Goal: Navigation & Orientation: Find specific page/section

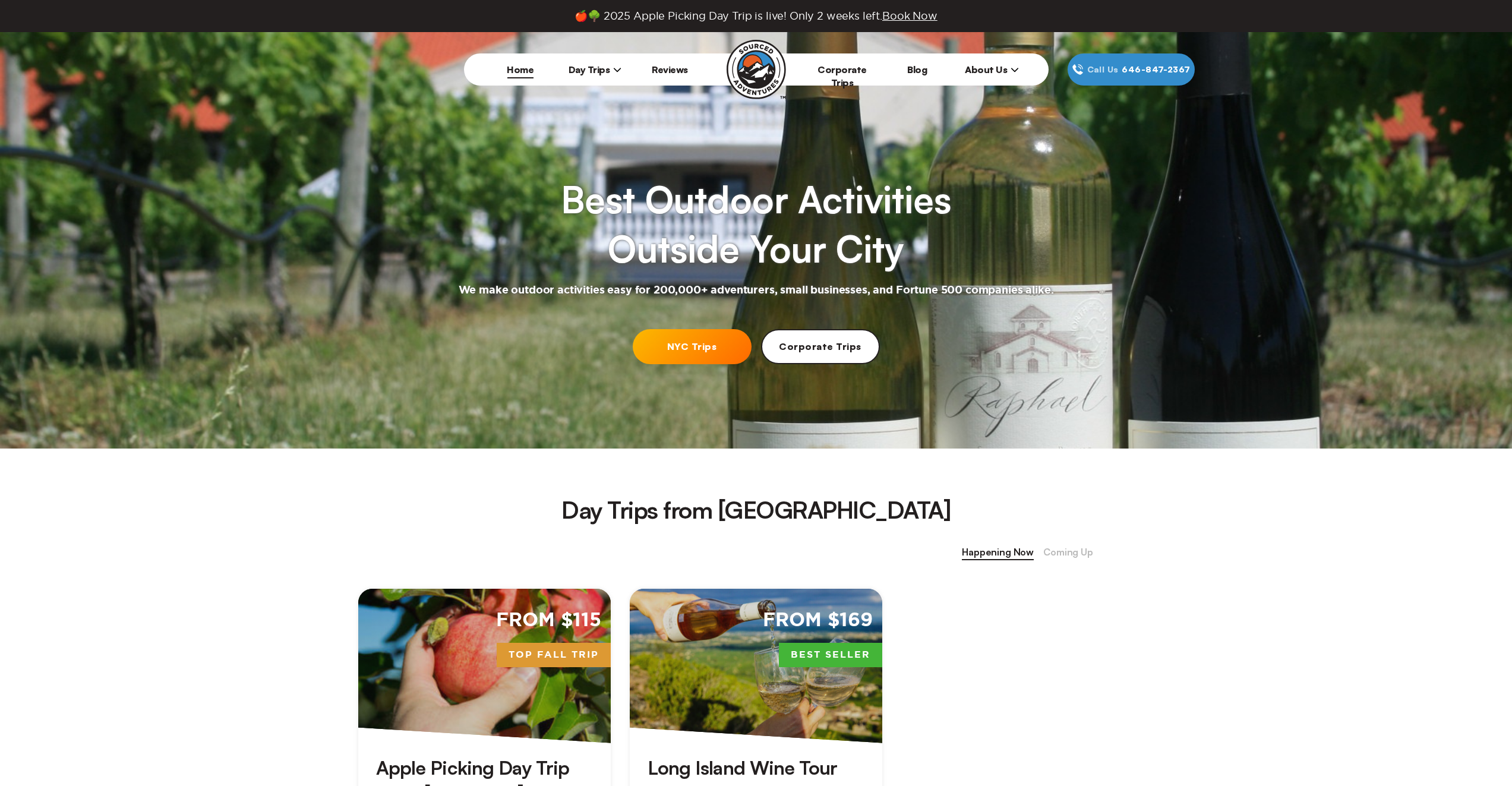
click at [615, 70] on icon at bounding box center [617, 69] width 8 height 8
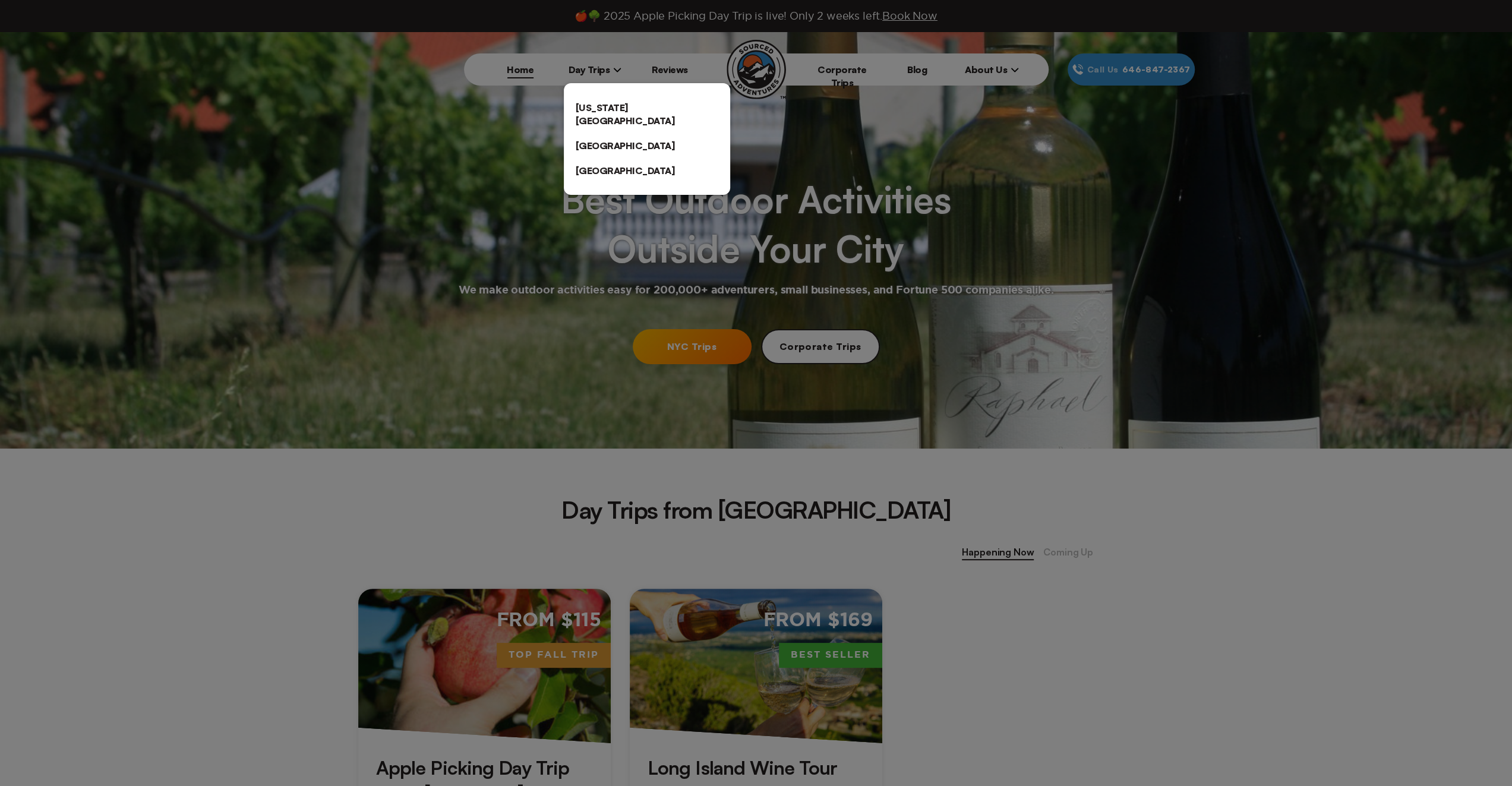
click at [603, 158] on link "[GEOGRAPHIC_DATA]" at bounding box center [647, 171] width 166 height 25
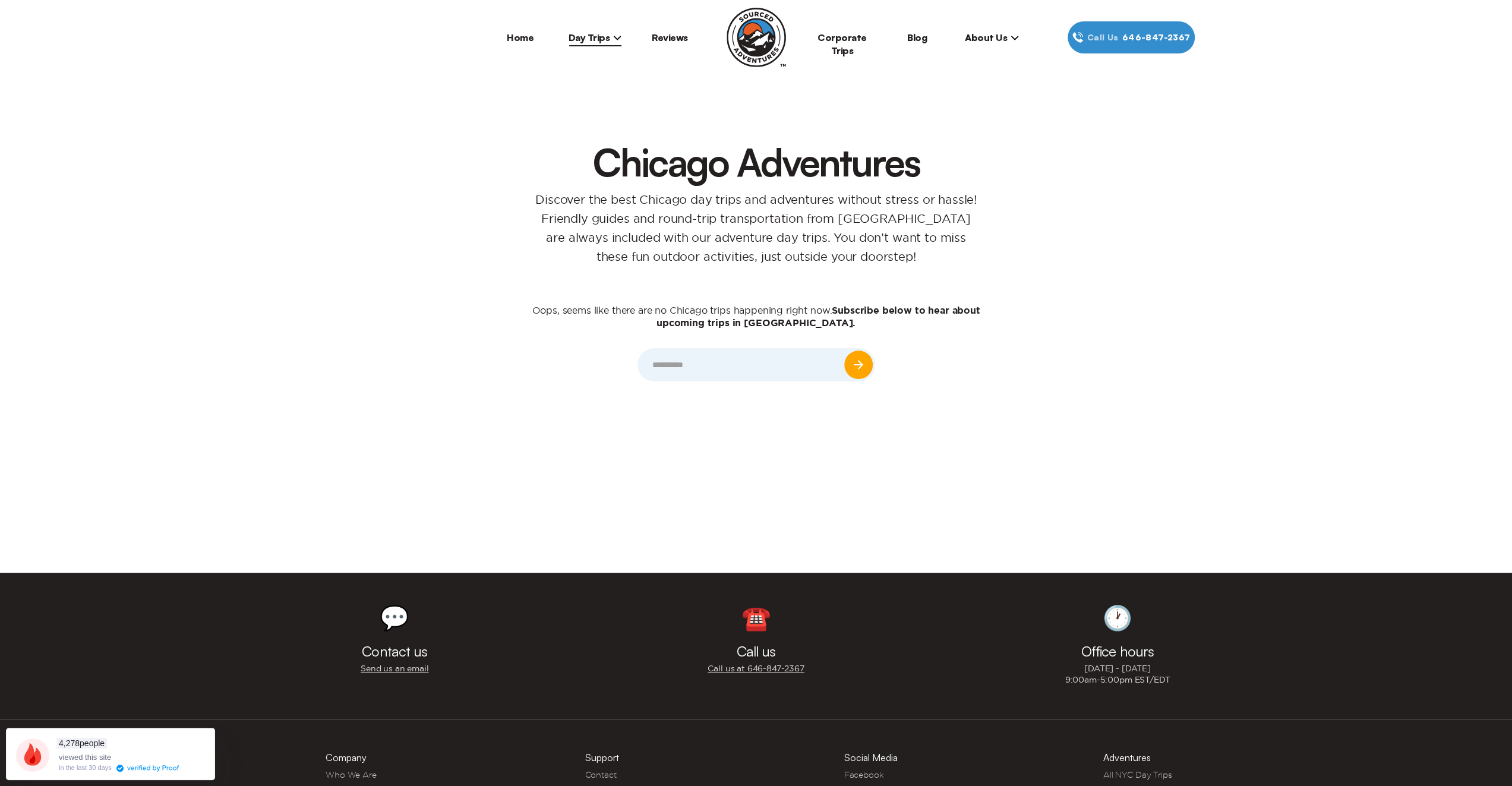
click at [613, 40] on icon at bounding box center [617, 37] width 8 height 8
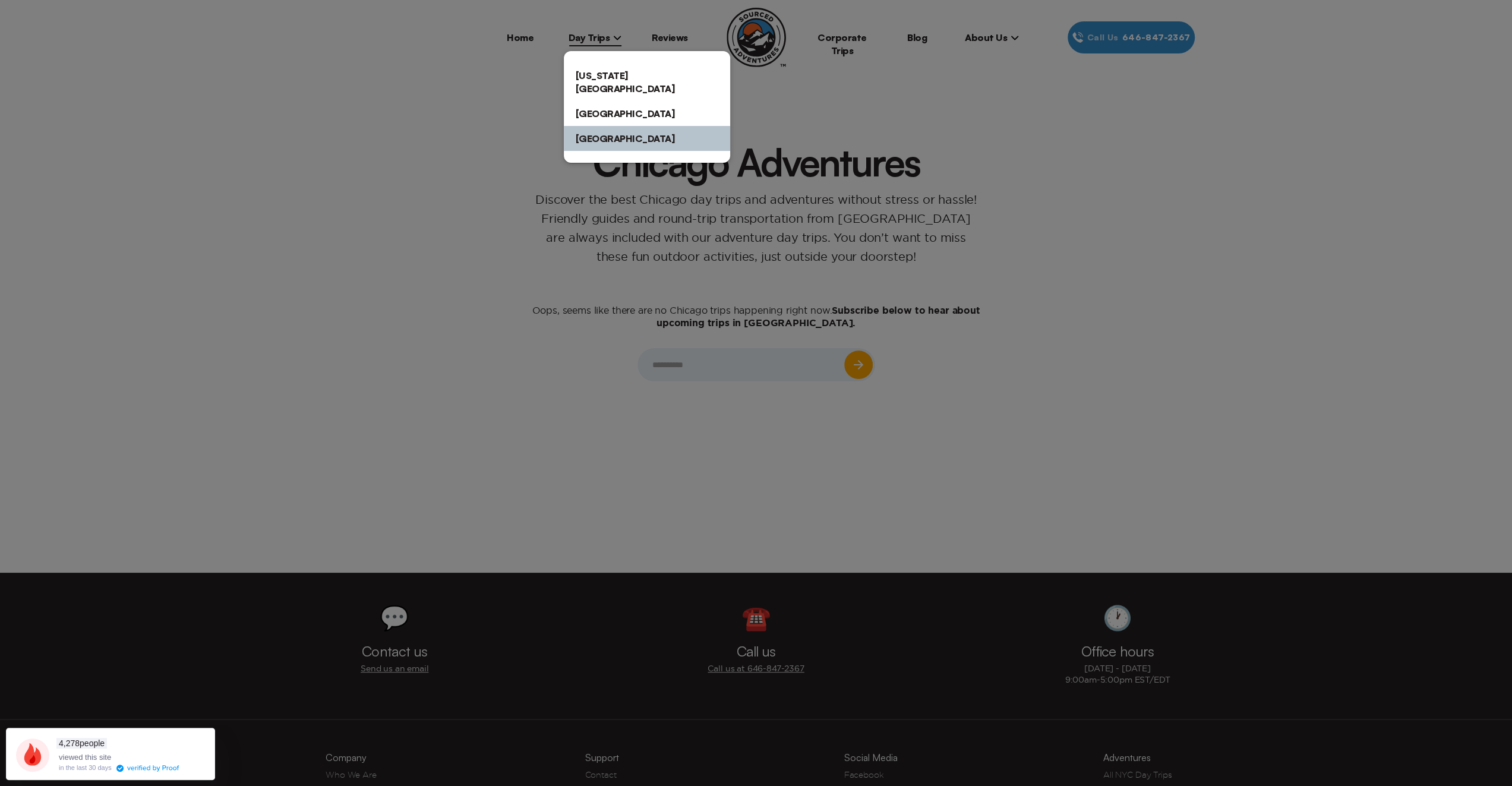
click at [607, 101] on link "[GEOGRAPHIC_DATA]" at bounding box center [647, 113] width 166 height 25
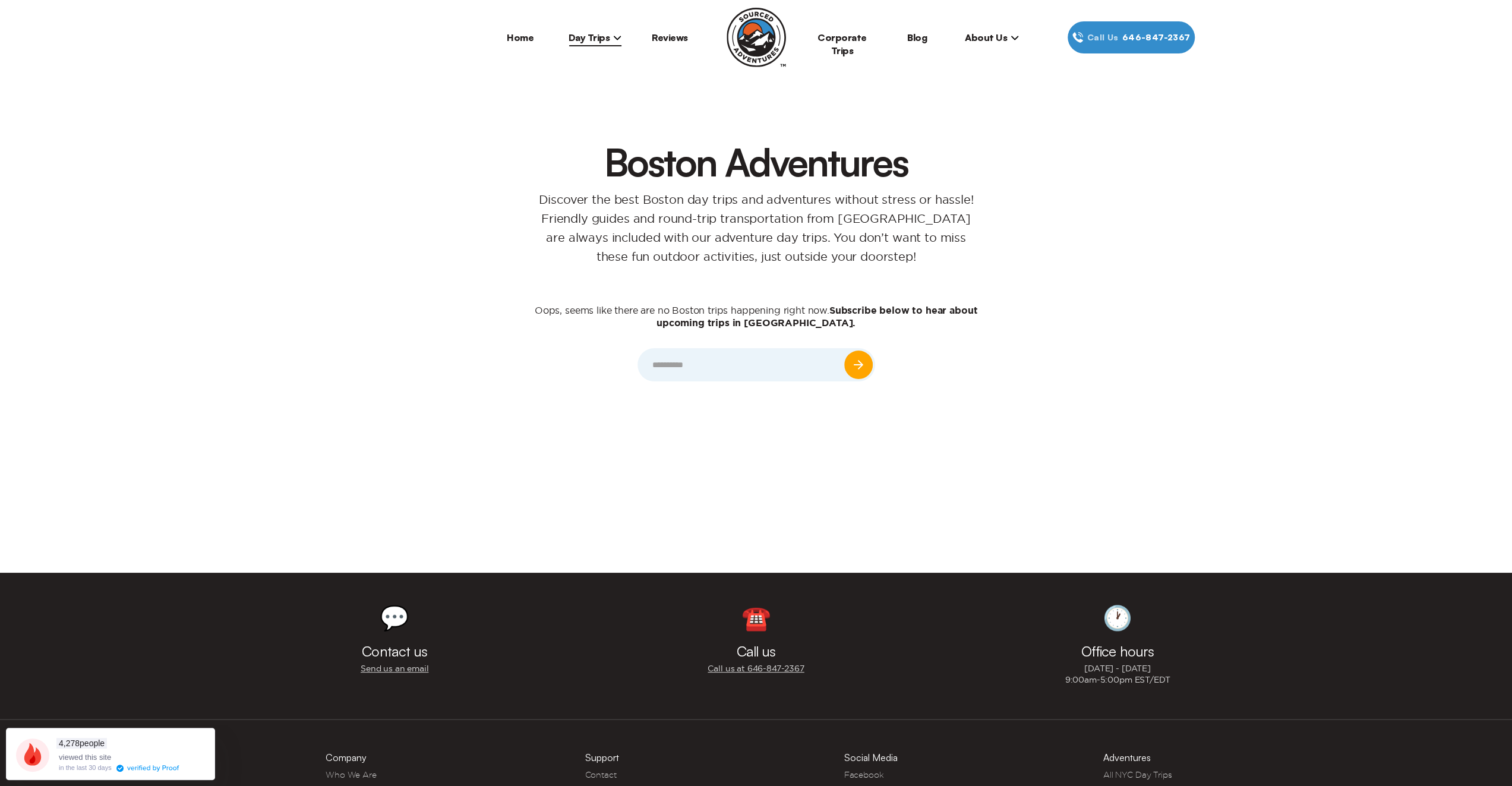
click at [599, 36] on span "Day Trips" at bounding box center [596, 37] width 54 height 12
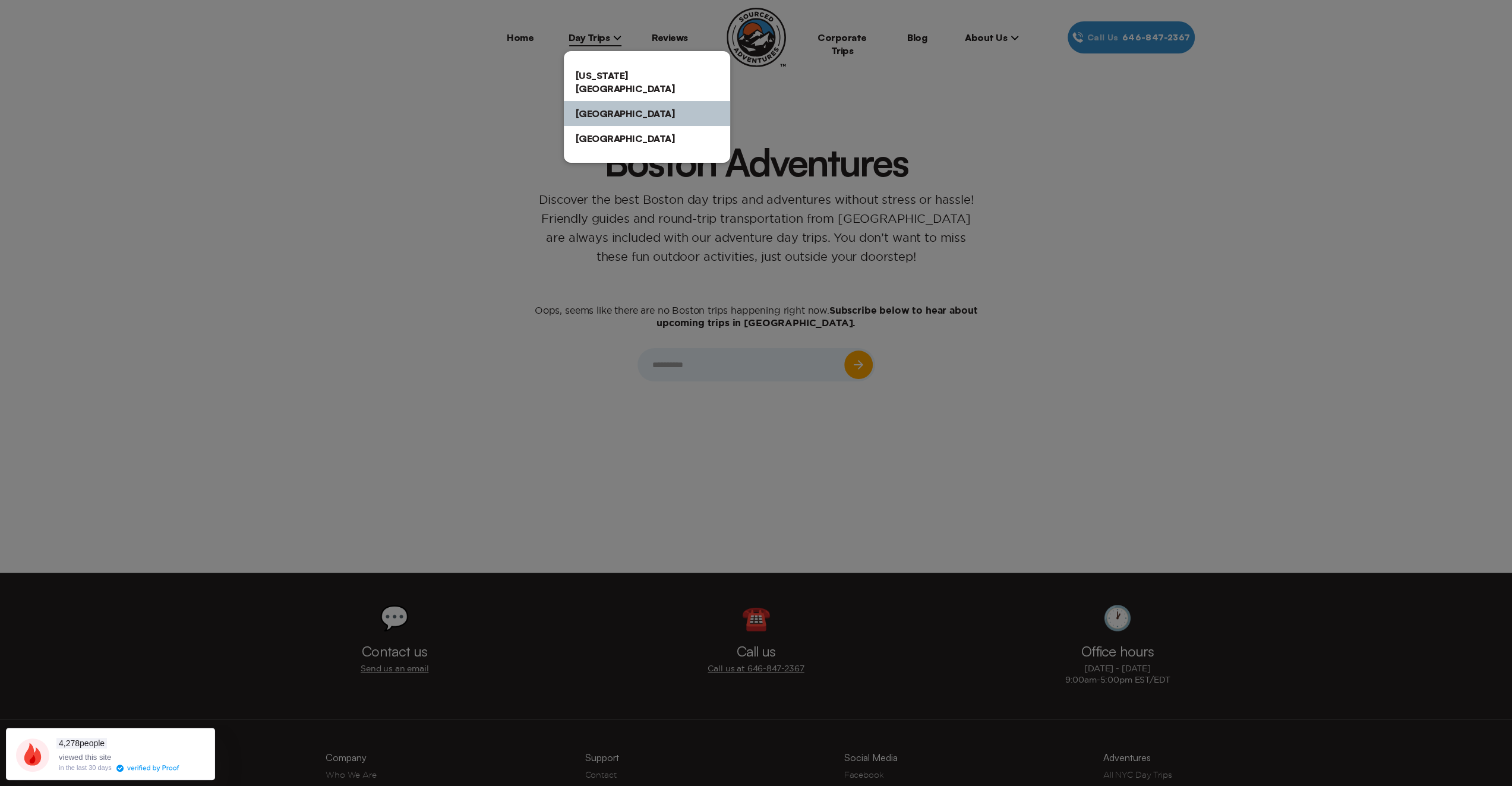
click at [595, 76] on link "[US_STATE][GEOGRAPHIC_DATA]" at bounding box center [647, 82] width 166 height 38
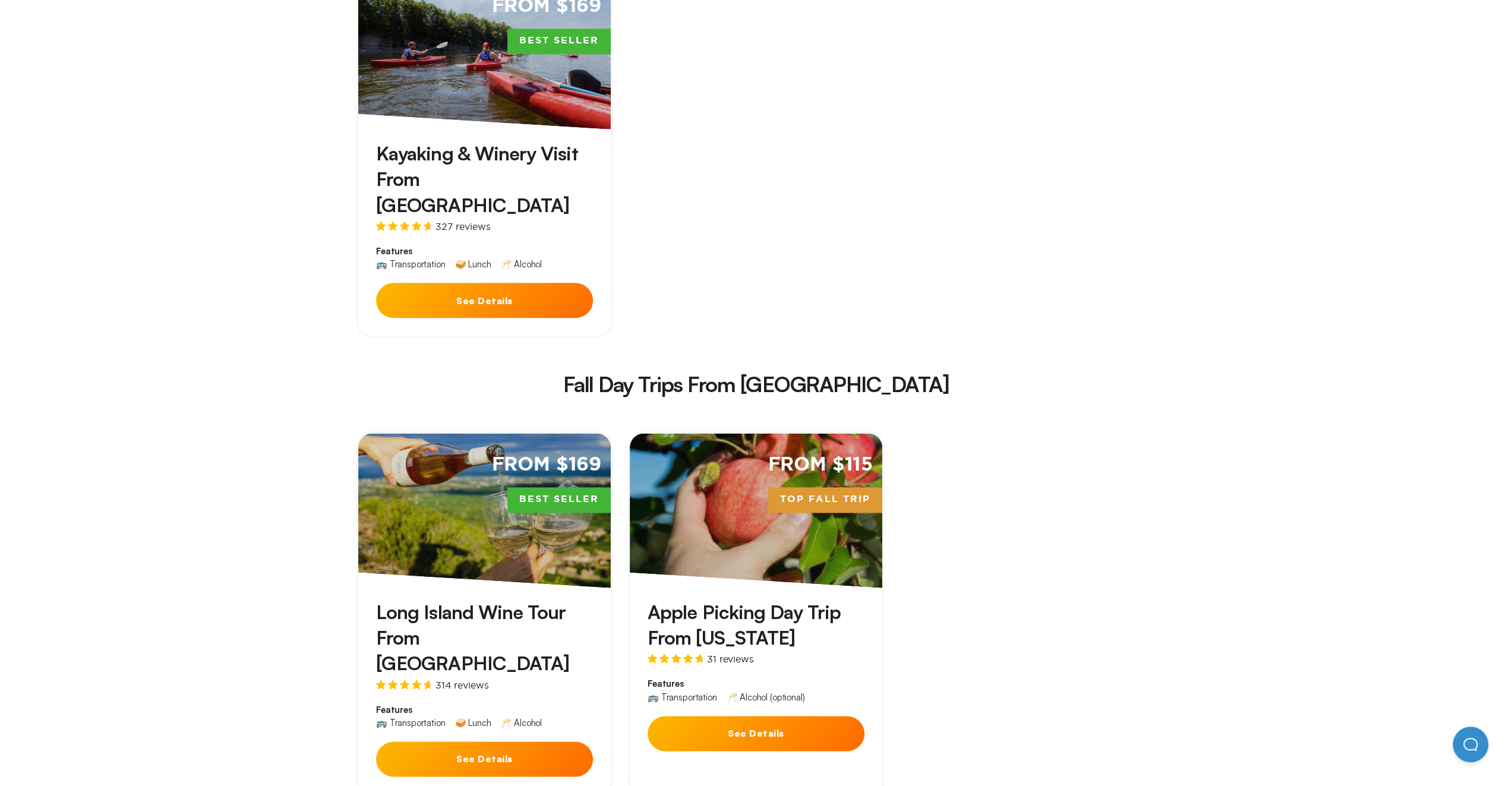
scroll to position [1583, 0]
